Goal: Information Seeking & Learning: Learn about a topic

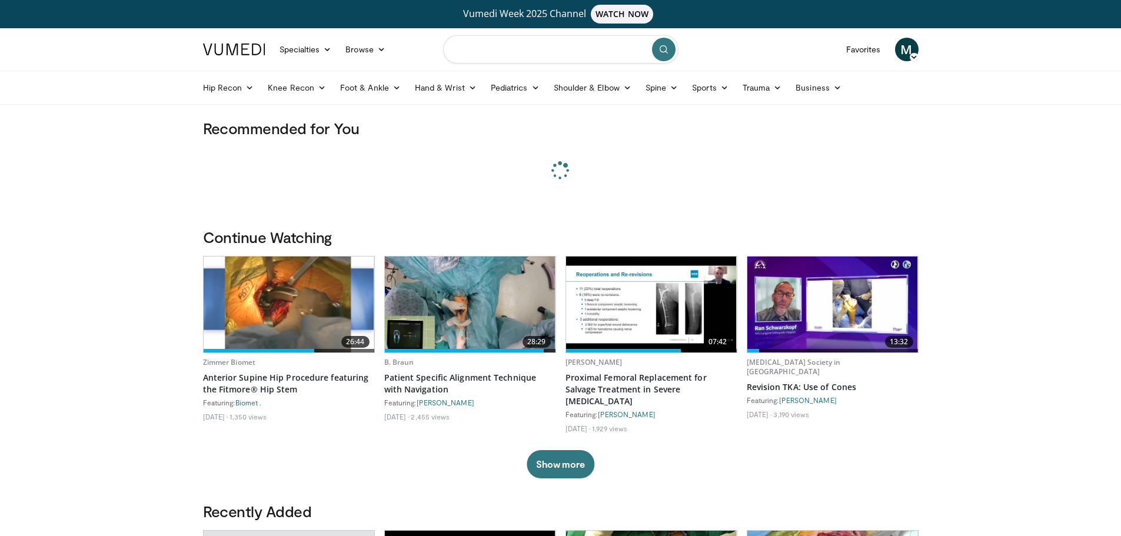
click at [491, 51] on input "Search topics, interventions" at bounding box center [560, 49] width 235 height 28
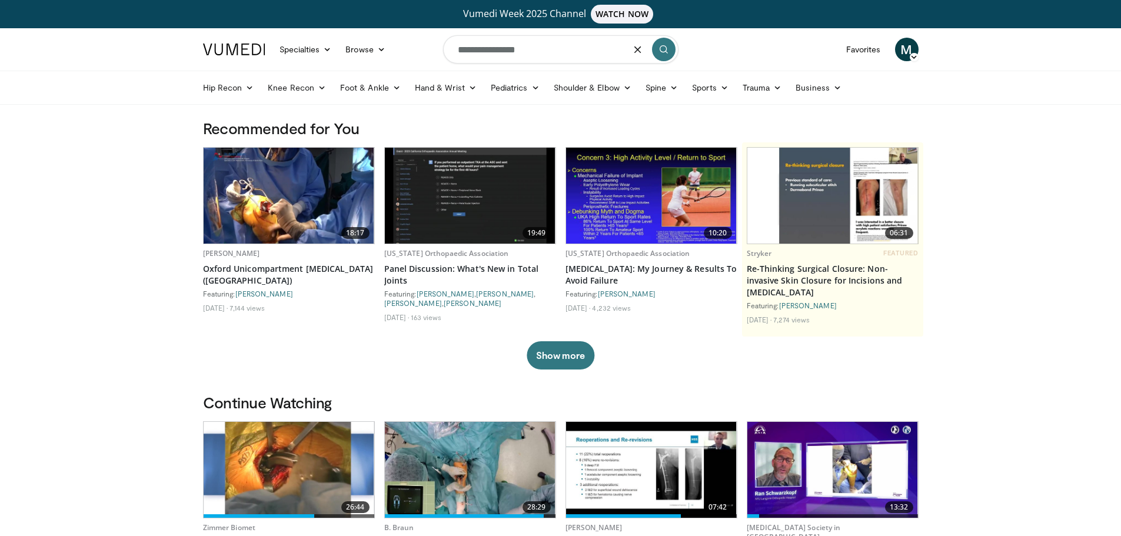
type input "**********"
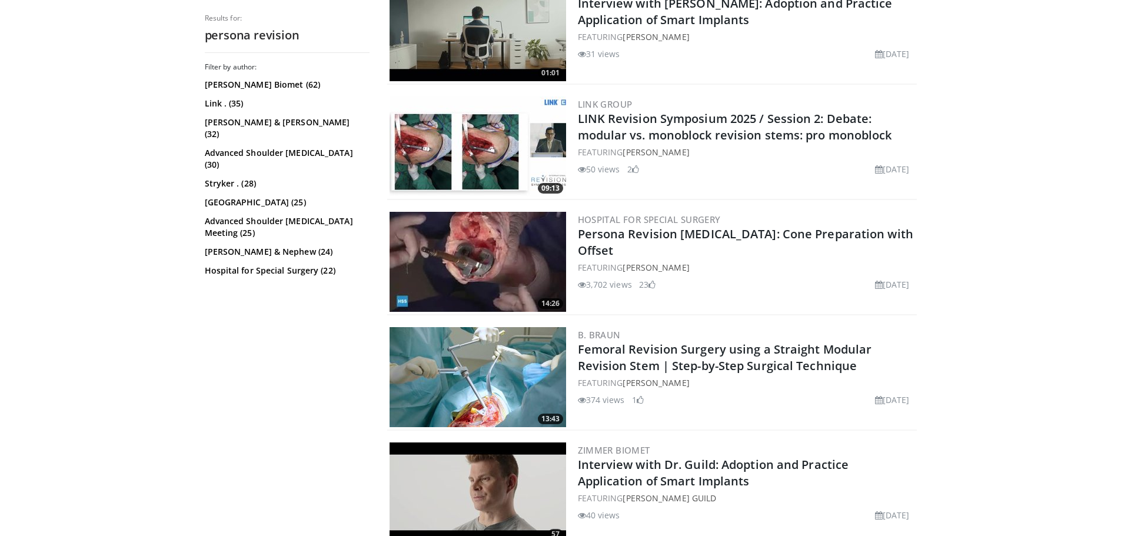
scroll to position [942, 0]
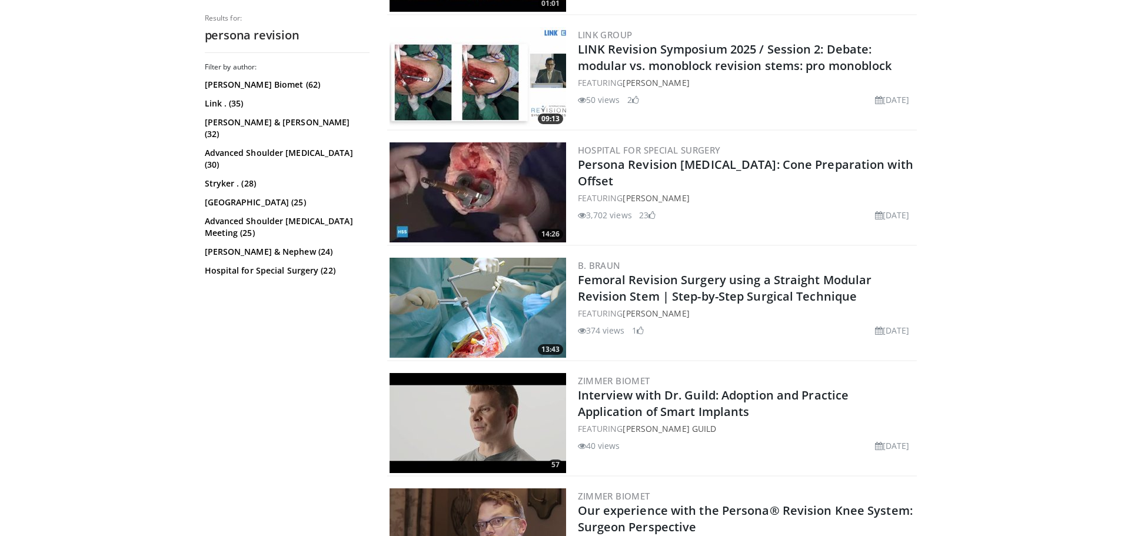
click at [485, 191] on img at bounding box center [478, 192] width 177 height 100
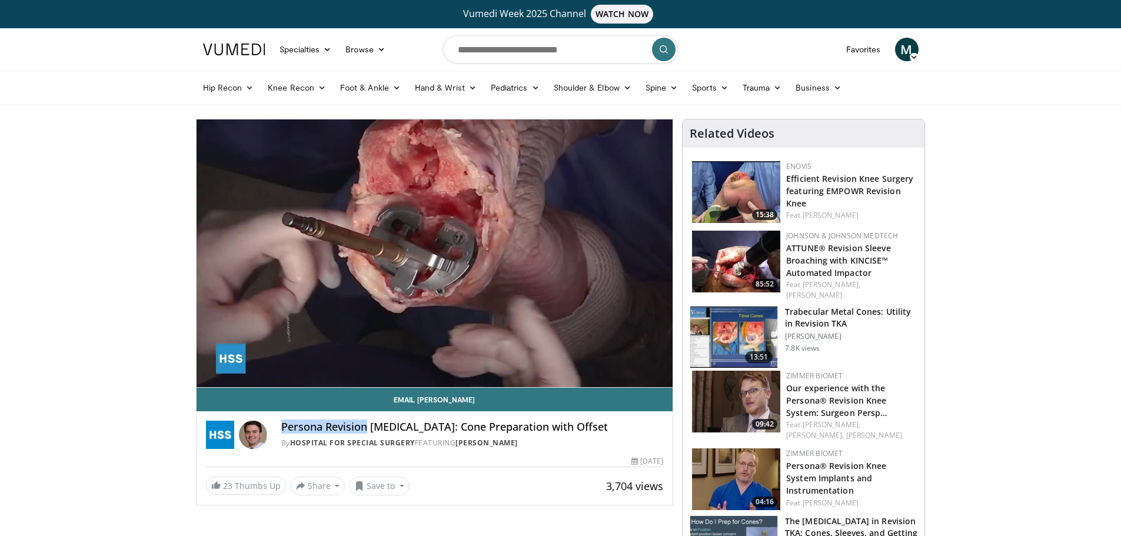
drag, startPoint x: 284, startPoint y: 428, endPoint x: 368, endPoint y: 427, distance: 84.2
click at [368, 427] on h4 "Persona Revision Total Knee Arthroplasty: Cone Preparation with Offset" at bounding box center [472, 427] width 383 height 13
drag, startPoint x: 282, startPoint y: 426, endPoint x: 367, endPoint y: 424, distance: 84.8
click at [367, 424] on h4 "Persona Revision Total Knee Arthroplasty: Cone Preparation with Offset" at bounding box center [472, 427] width 383 height 13
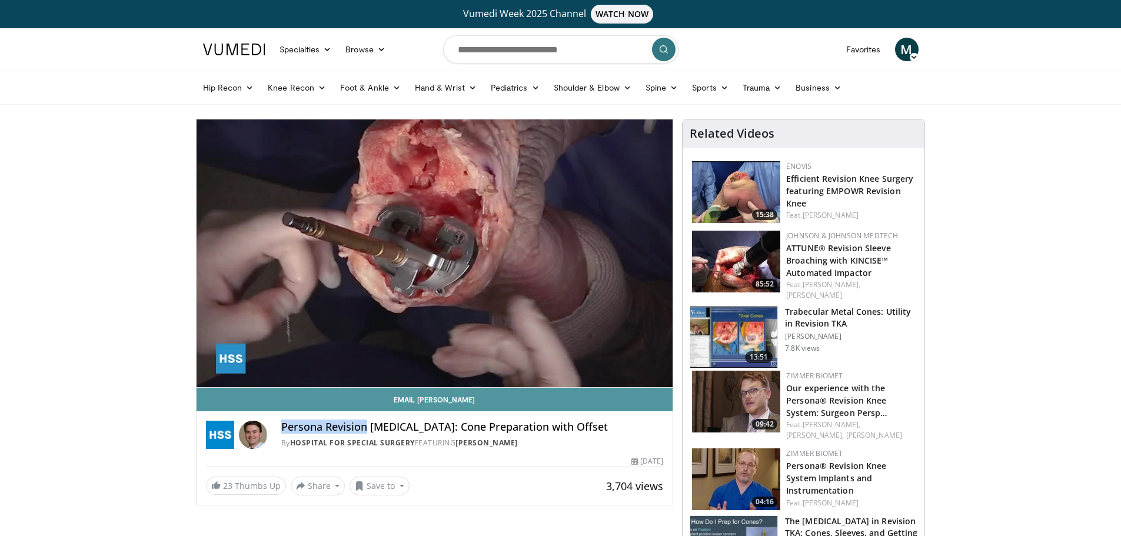
copy h4 "Persona Revision"
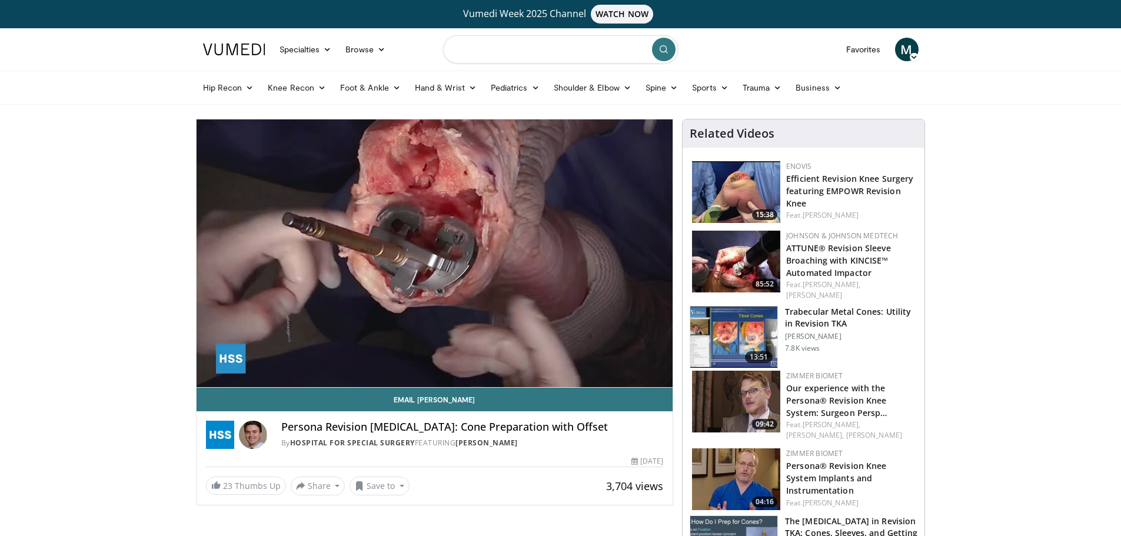
click at [523, 50] on input "Search topics, interventions" at bounding box center [560, 49] width 235 height 28
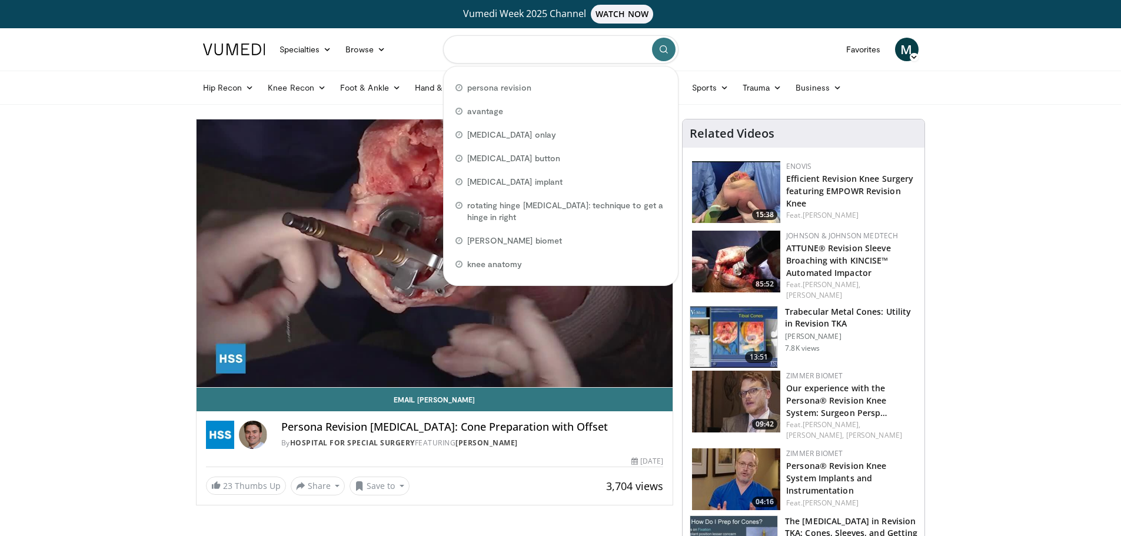
paste input "**********"
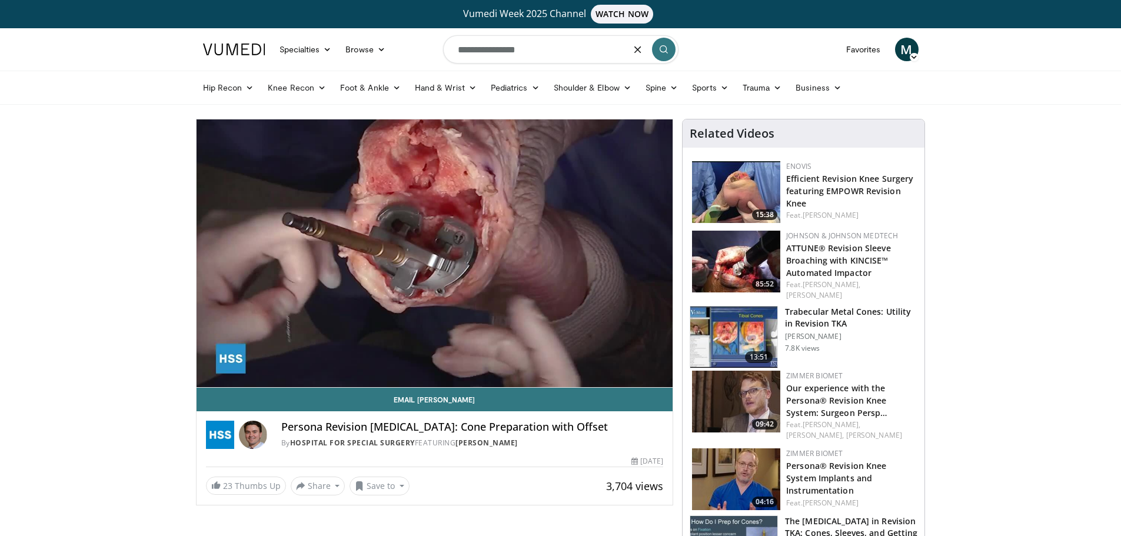
type input "**********"
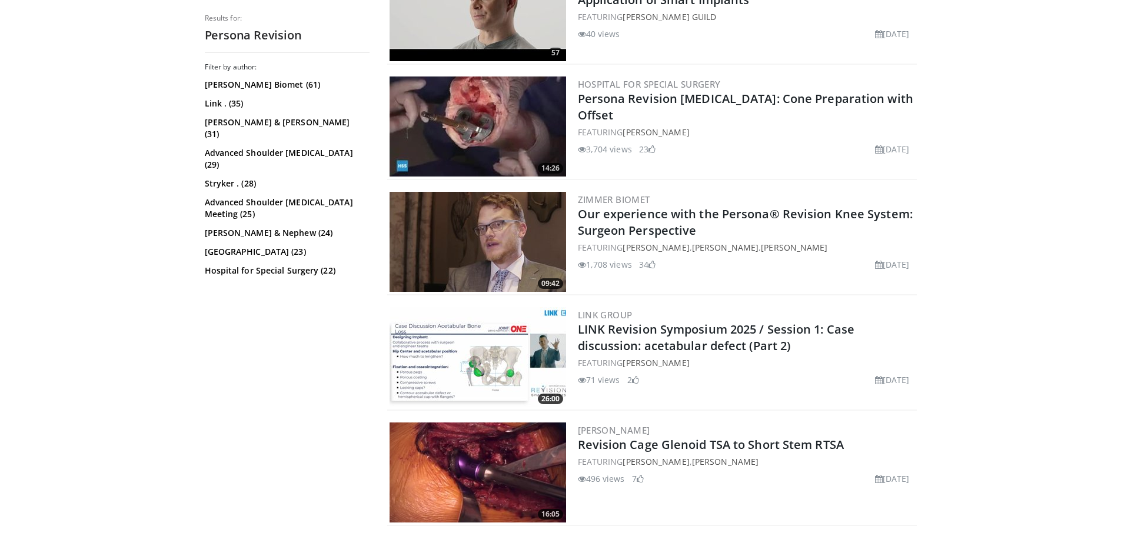
scroll to position [1295, 0]
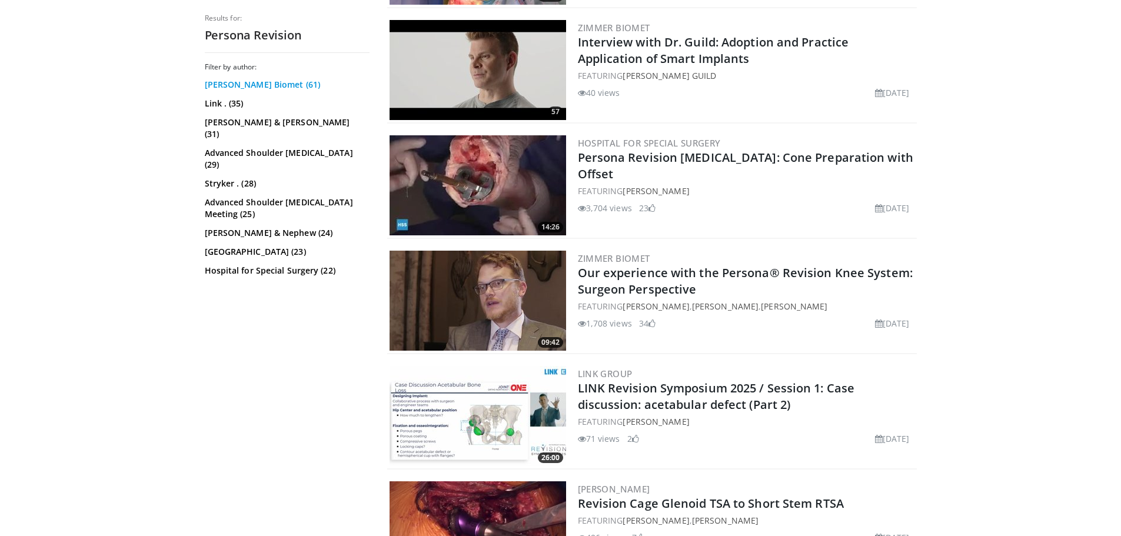
click at [245, 87] on link "Zimmer Biomet (61)" at bounding box center [286, 85] width 162 height 12
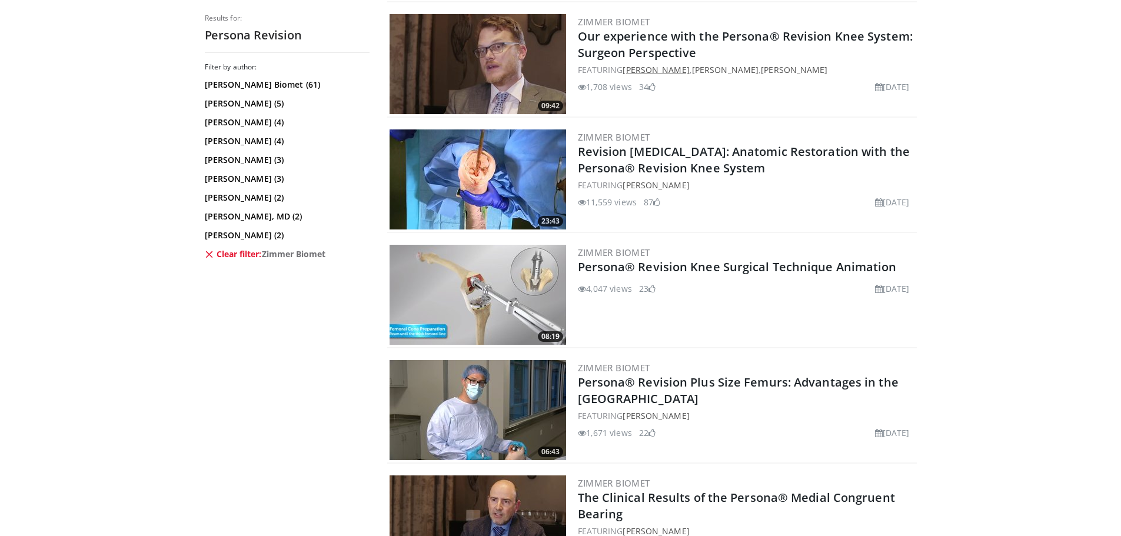
scroll to position [883, 0]
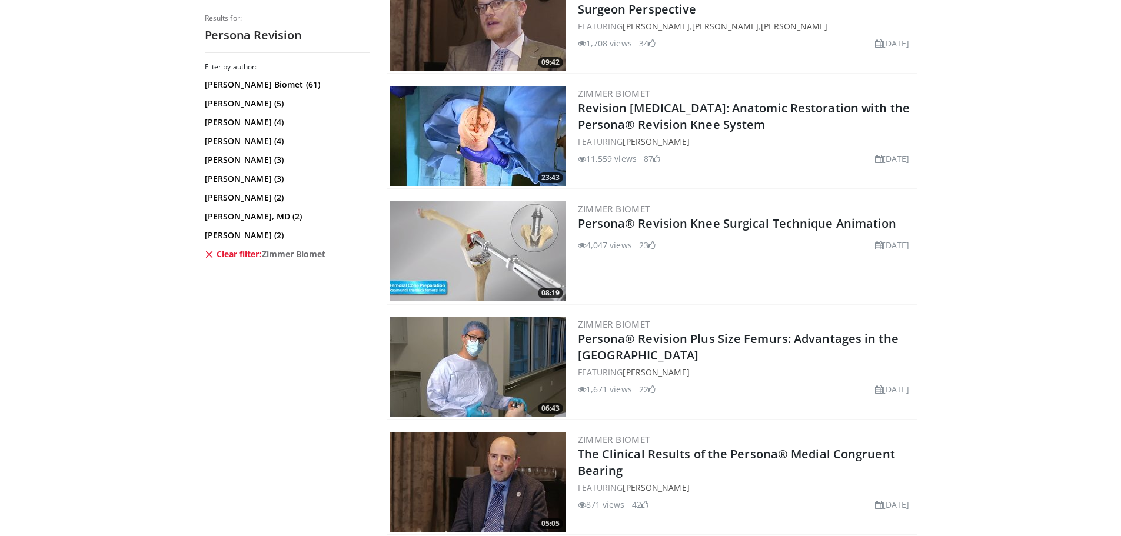
click at [492, 131] on img at bounding box center [478, 136] width 177 height 100
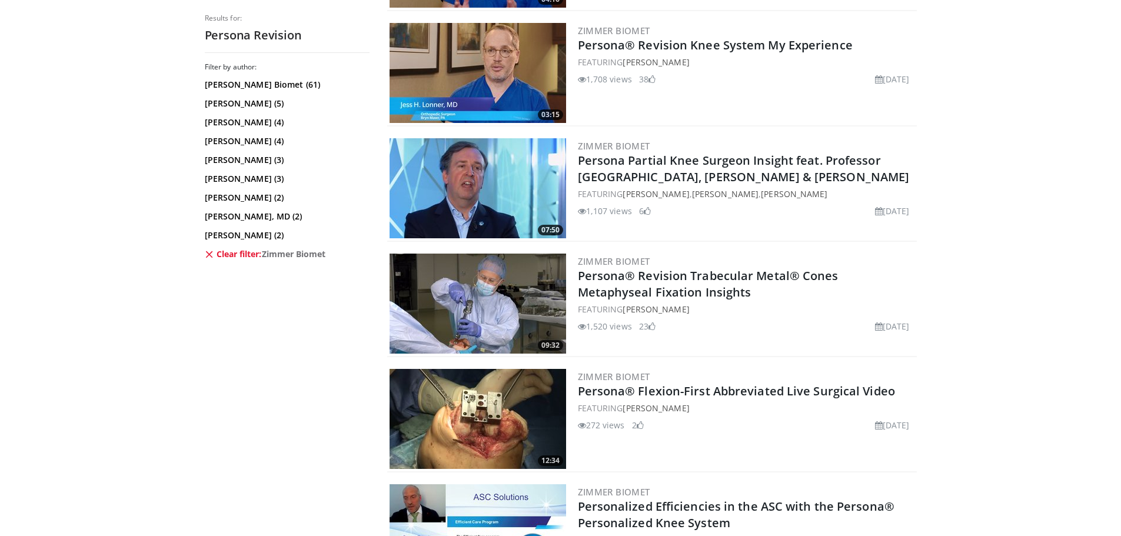
scroll to position [2119, 0]
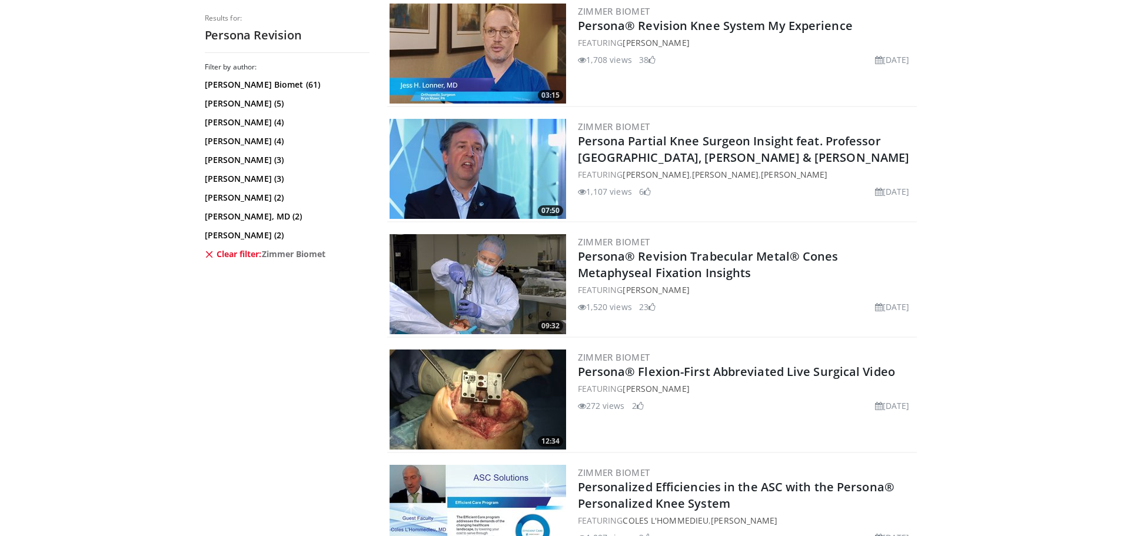
click at [518, 293] on img at bounding box center [478, 284] width 177 height 100
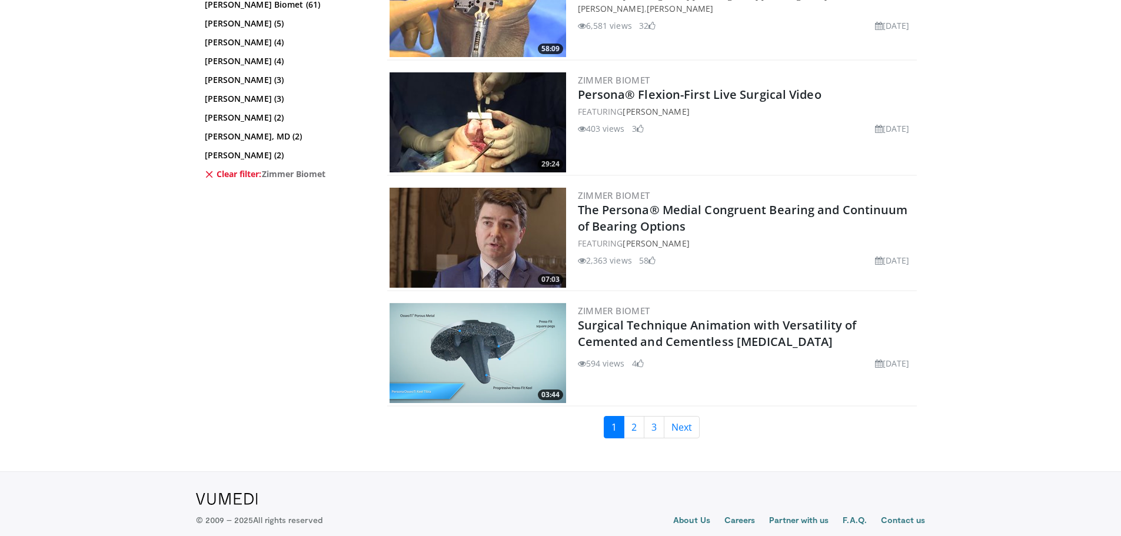
scroll to position [2771, 0]
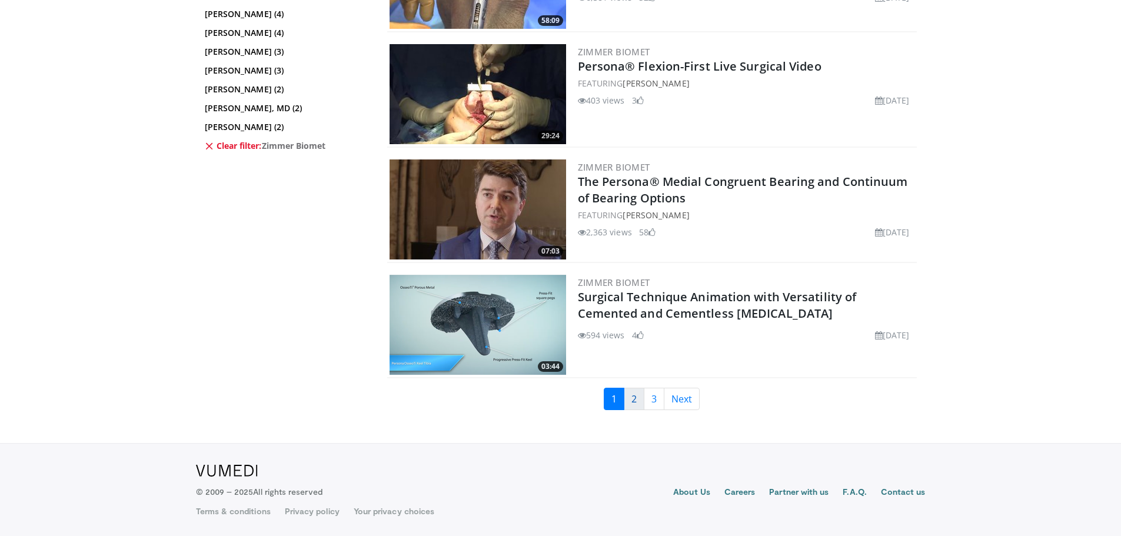
click at [634, 399] on link "2" at bounding box center [634, 399] width 21 height 22
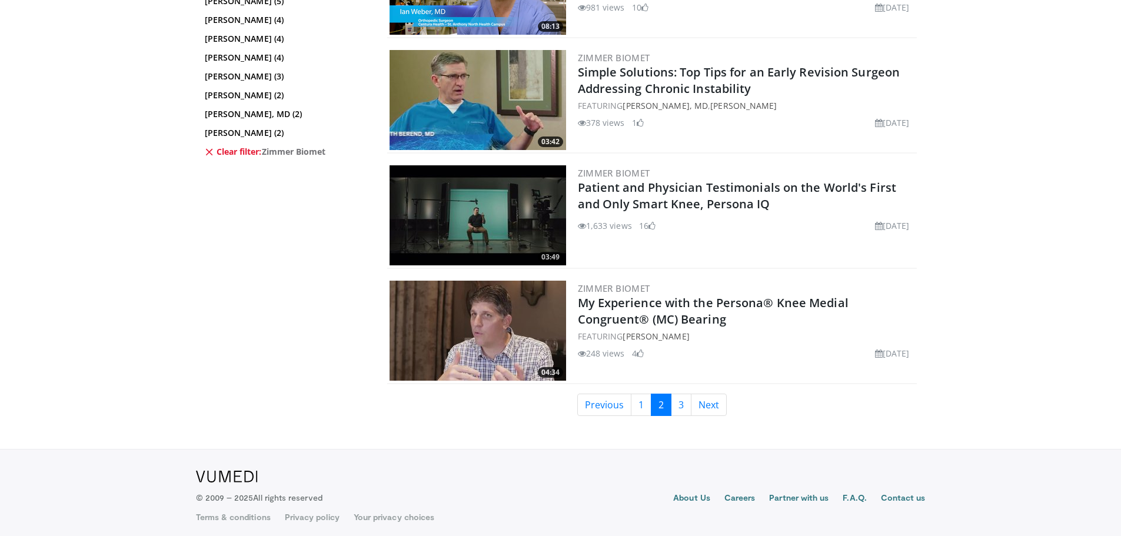
scroll to position [2886, 0]
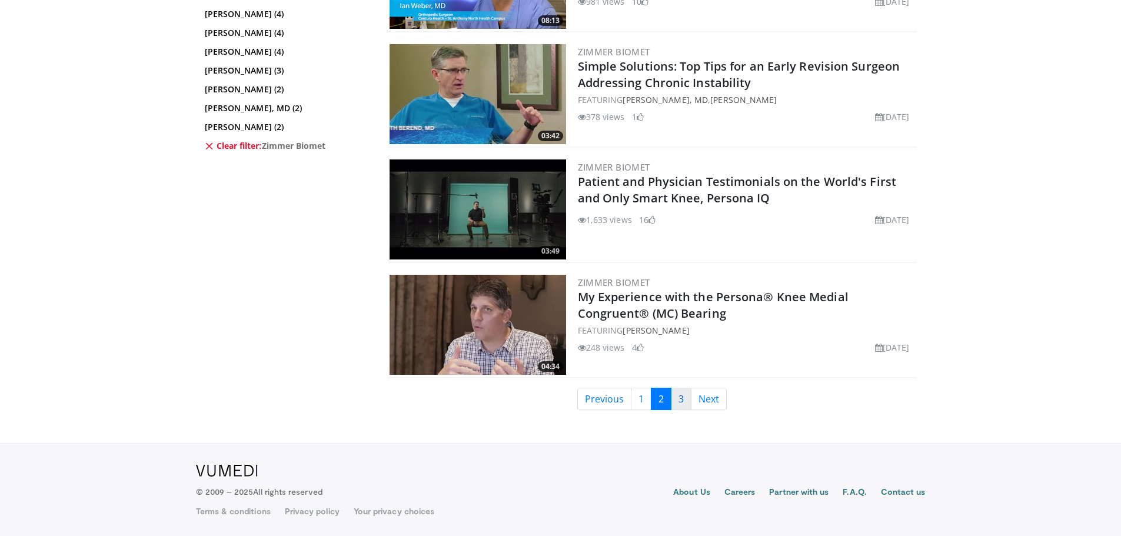
click at [682, 396] on link "3" at bounding box center [681, 399] width 21 height 22
